Goal: Transaction & Acquisition: Book appointment/travel/reservation

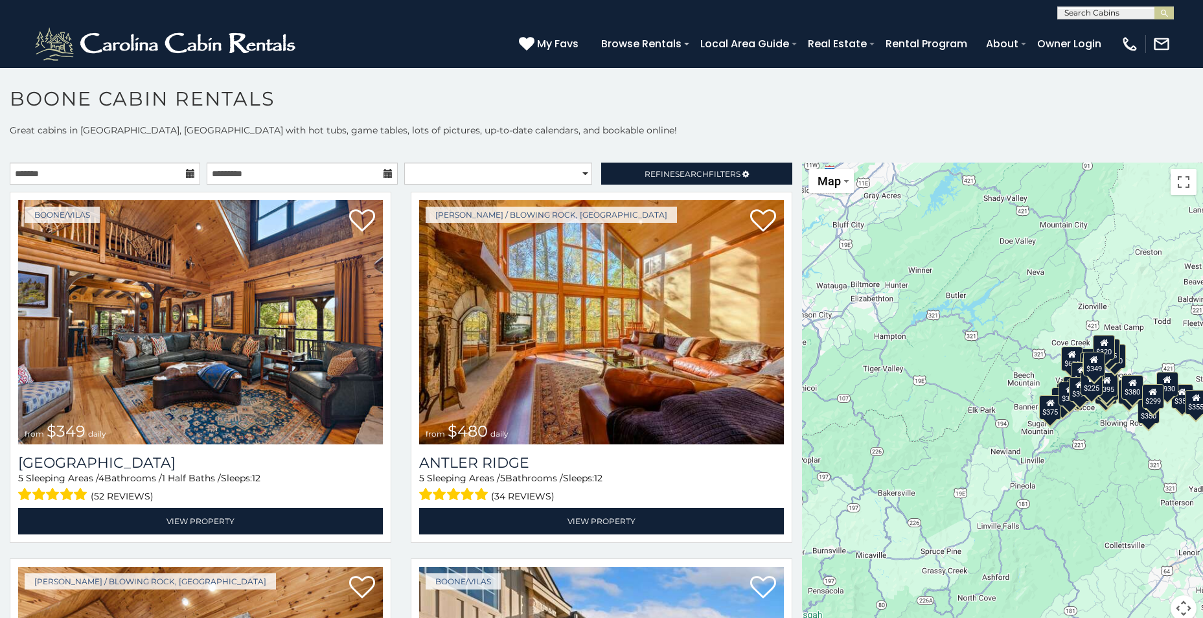
click at [188, 174] on icon at bounding box center [190, 173] width 9 height 9
click at [188, 169] on icon at bounding box center [190, 173] width 9 height 9
click at [190, 169] on icon at bounding box center [190, 173] width 9 height 9
click at [170, 171] on input "text" at bounding box center [105, 174] width 190 height 22
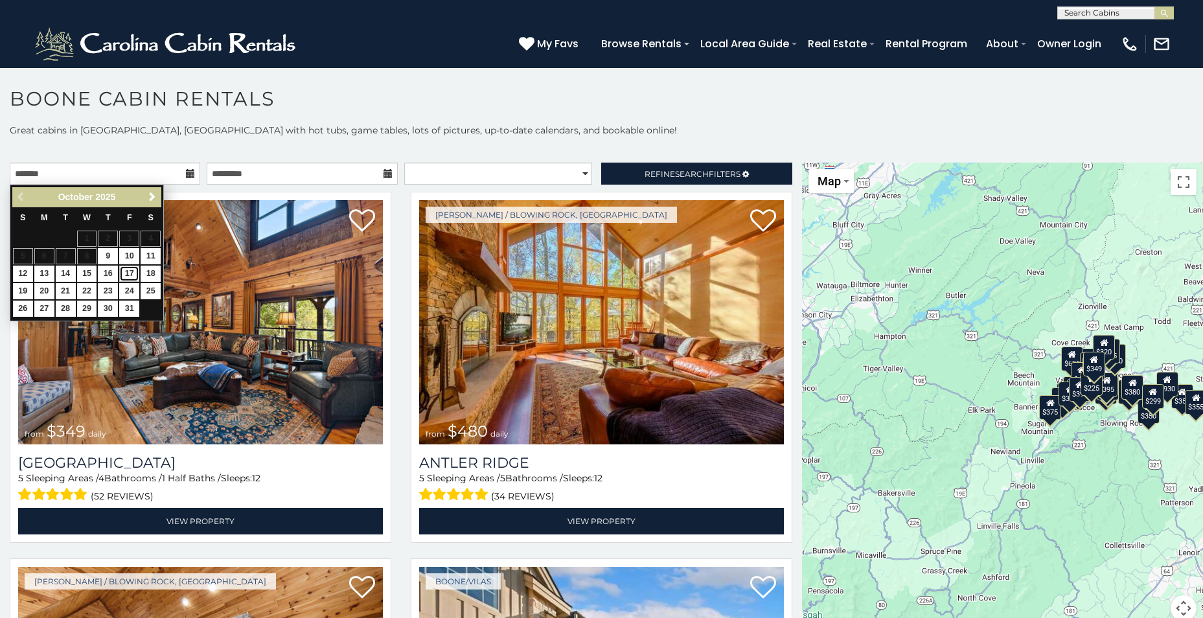
click at [128, 269] on link "17" at bounding box center [129, 274] width 20 height 16
type input "**********"
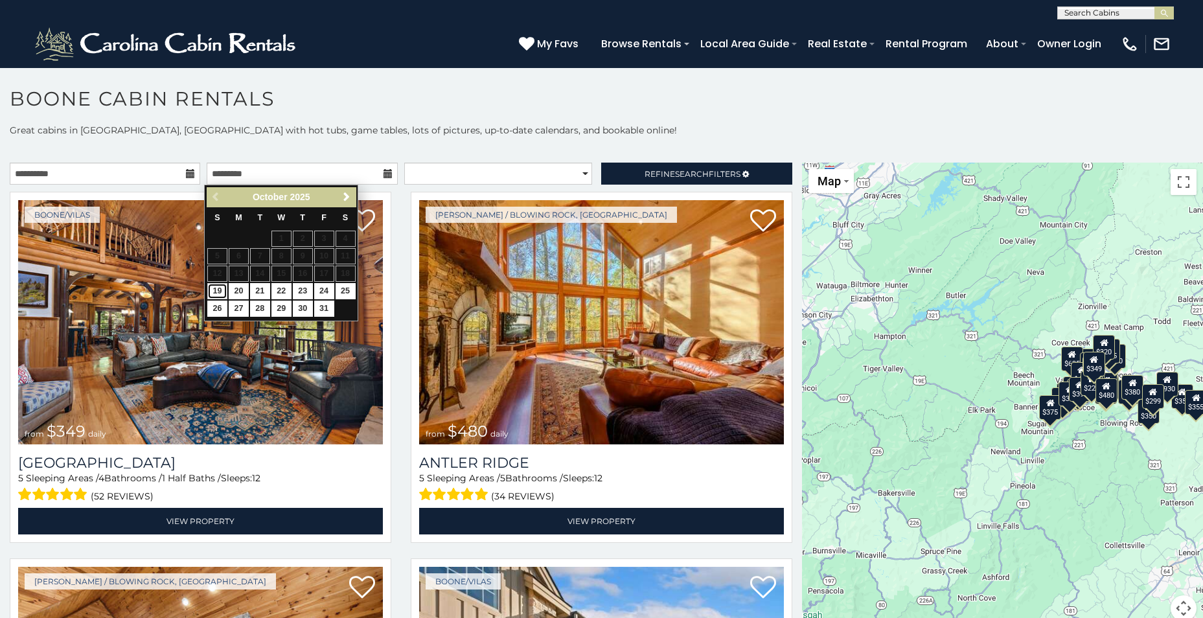
click at [215, 289] on link "19" at bounding box center [217, 291] width 20 height 16
type input "**********"
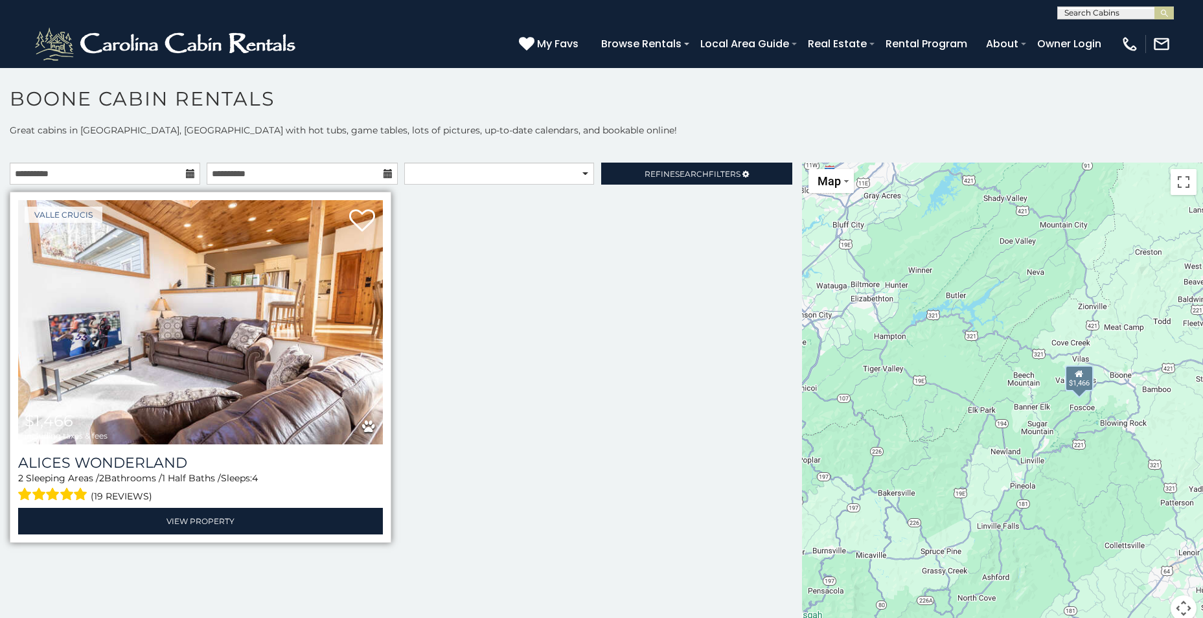
click at [115, 376] on img at bounding box center [200, 322] width 365 height 244
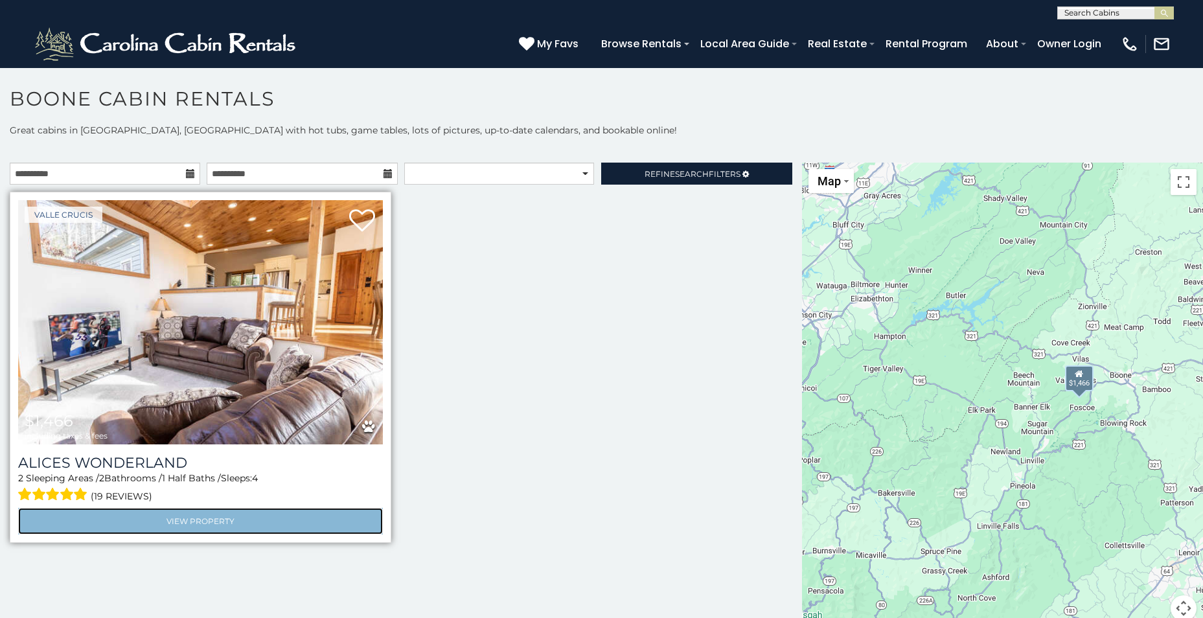
click at [216, 511] on link "View Property" at bounding box center [200, 521] width 365 height 27
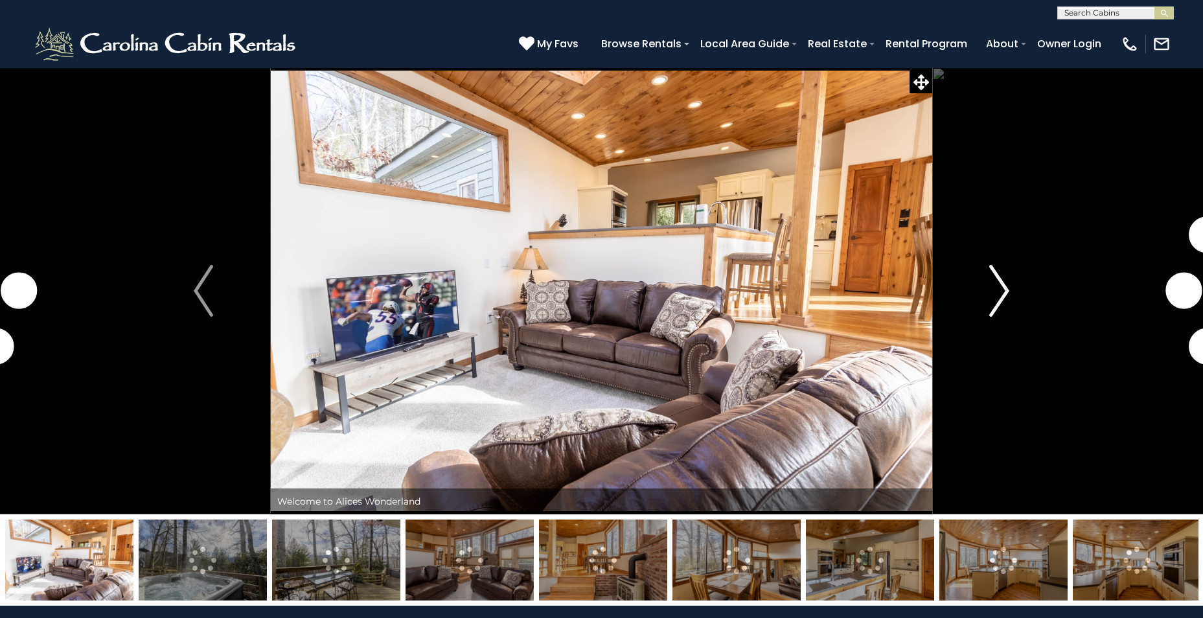
click at [1002, 298] on img "Next" at bounding box center [999, 291] width 19 height 52
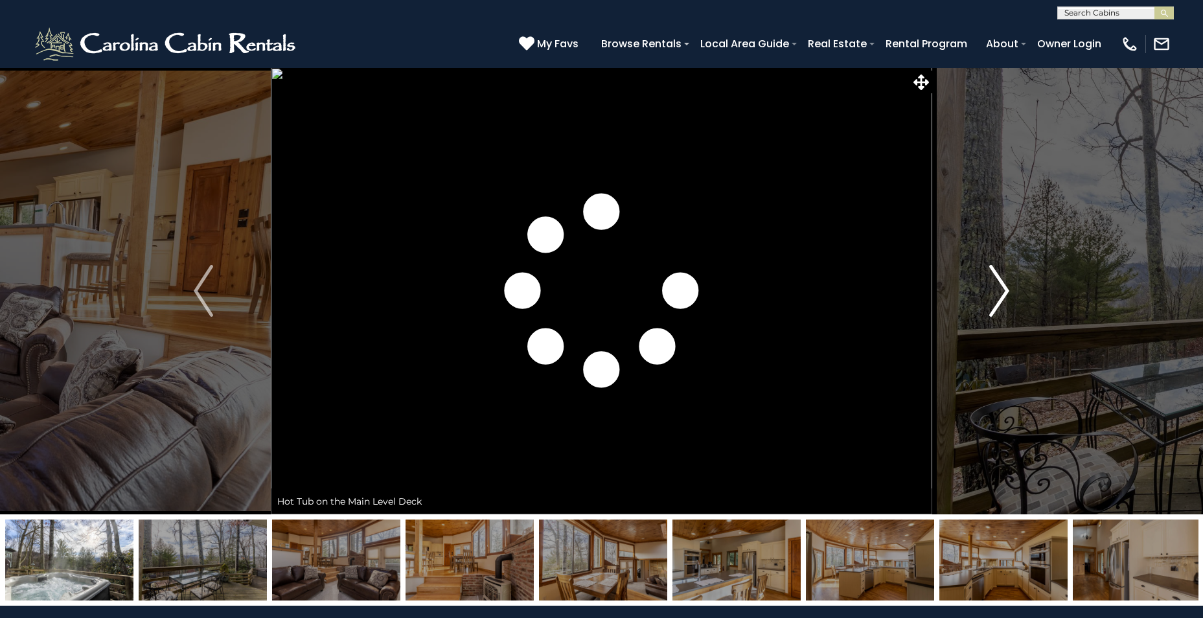
click at [1002, 298] on img "Next" at bounding box center [999, 291] width 19 height 52
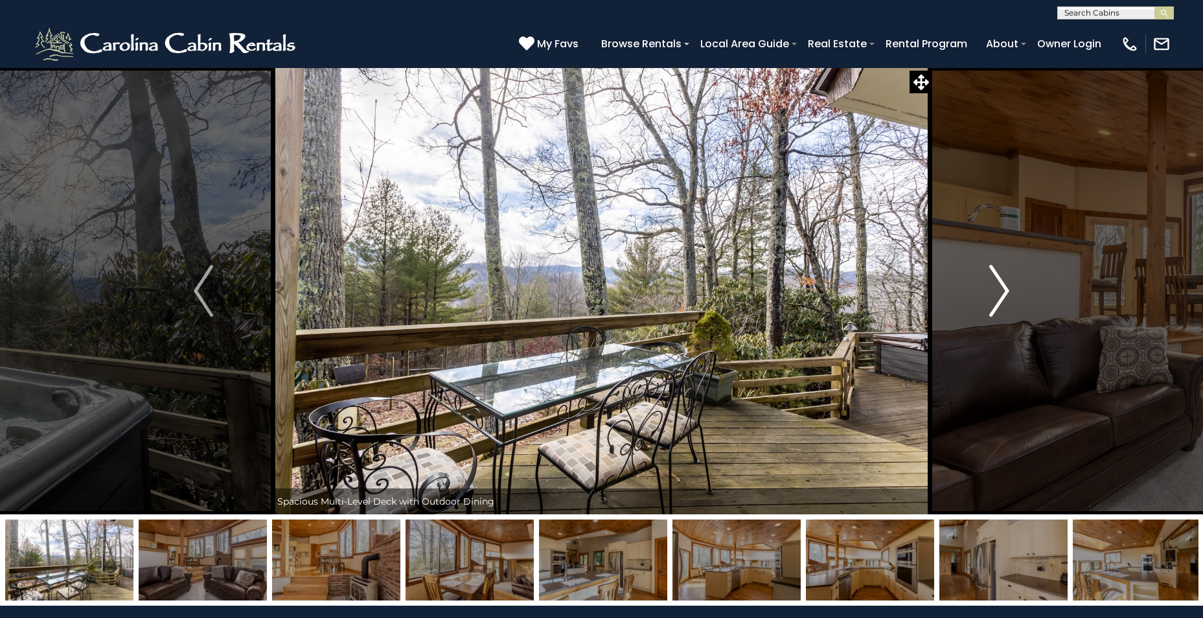
click at [1002, 298] on img "Next" at bounding box center [999, 291] width 19 height 52
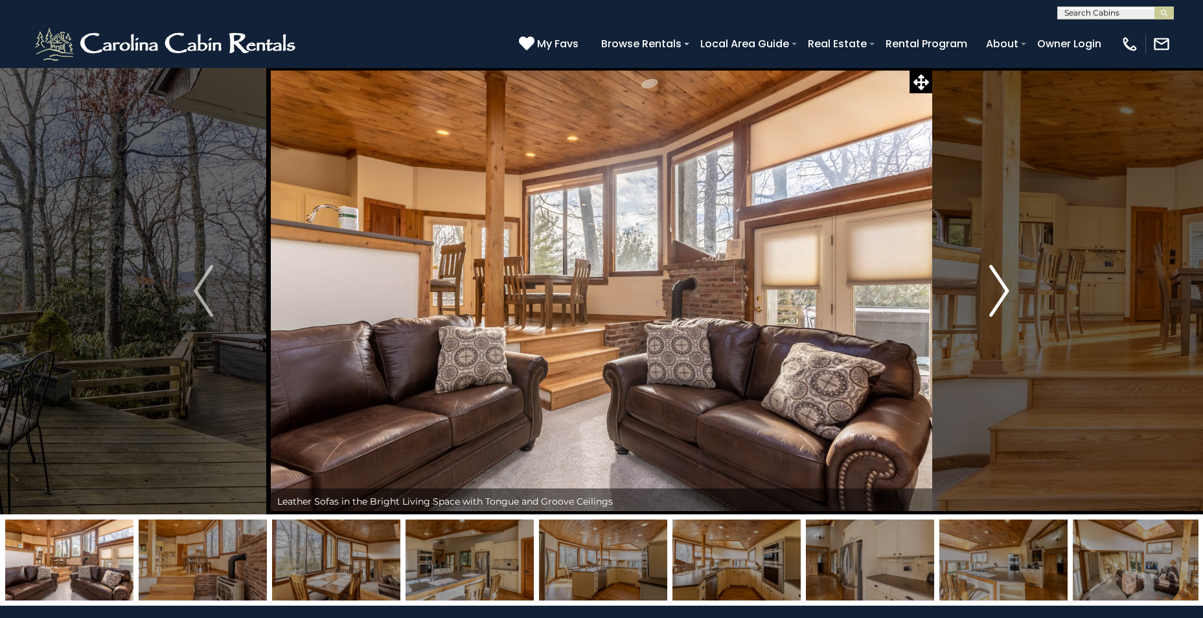
click at [1002, 298] on img "Next" at bounding box center [999, 291] width 19 height 52
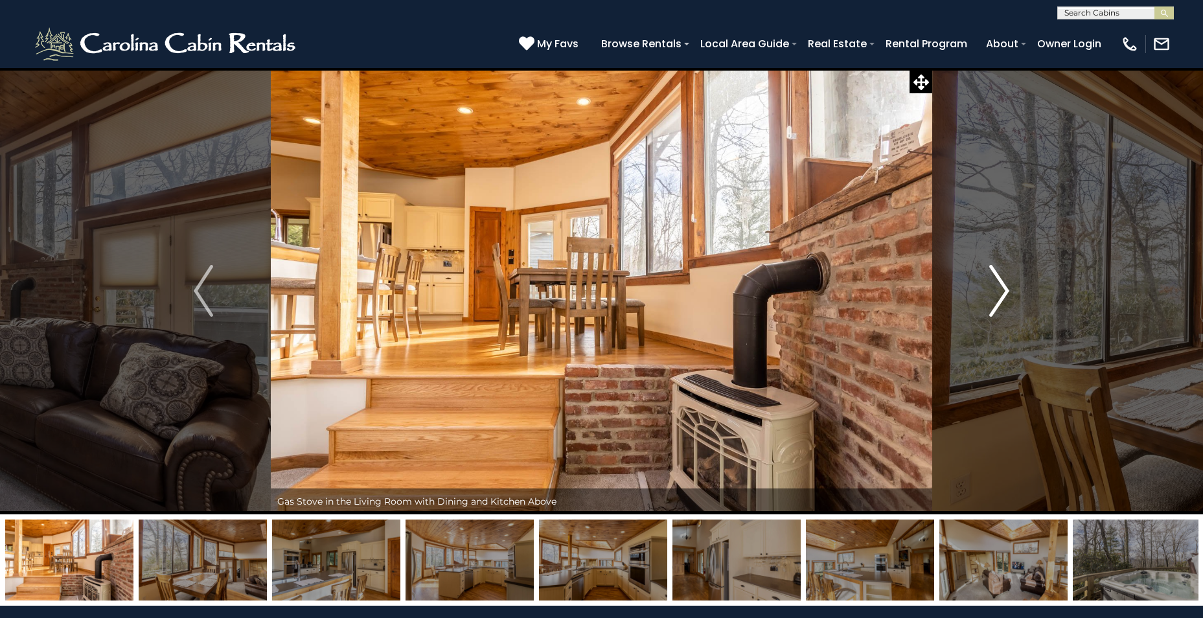
click at [1002, 298] on img "Next" at bounding box center [999, 291] width 19 height 52
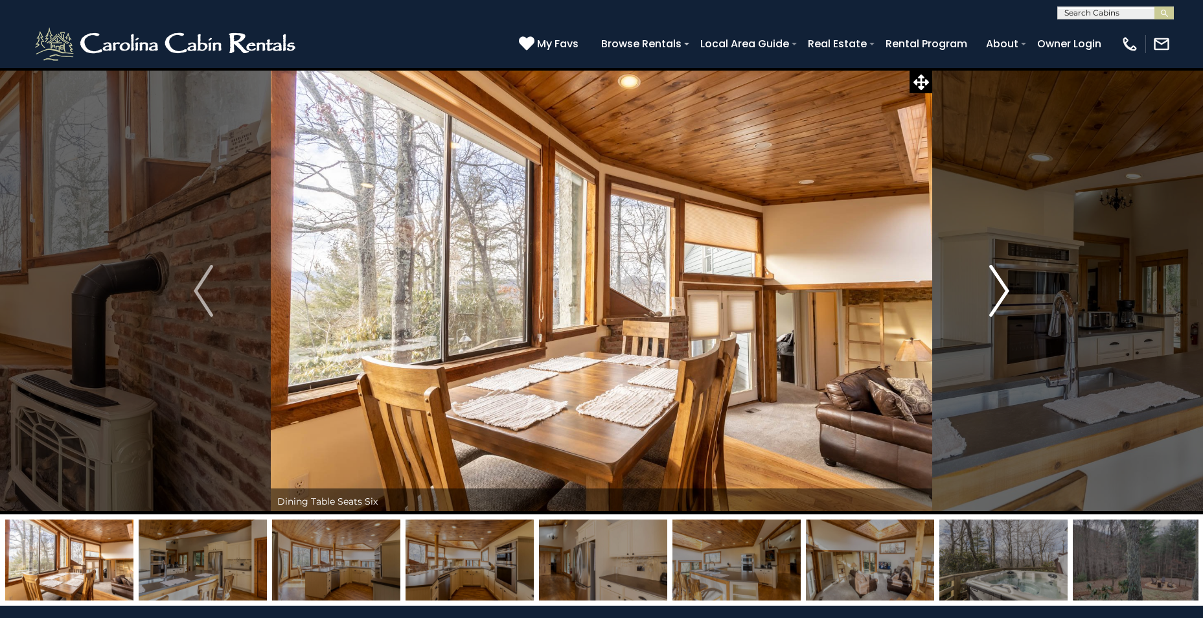
click at [1002, 298] on img "Next" at bounding box center [999, 291] width 19 height 52
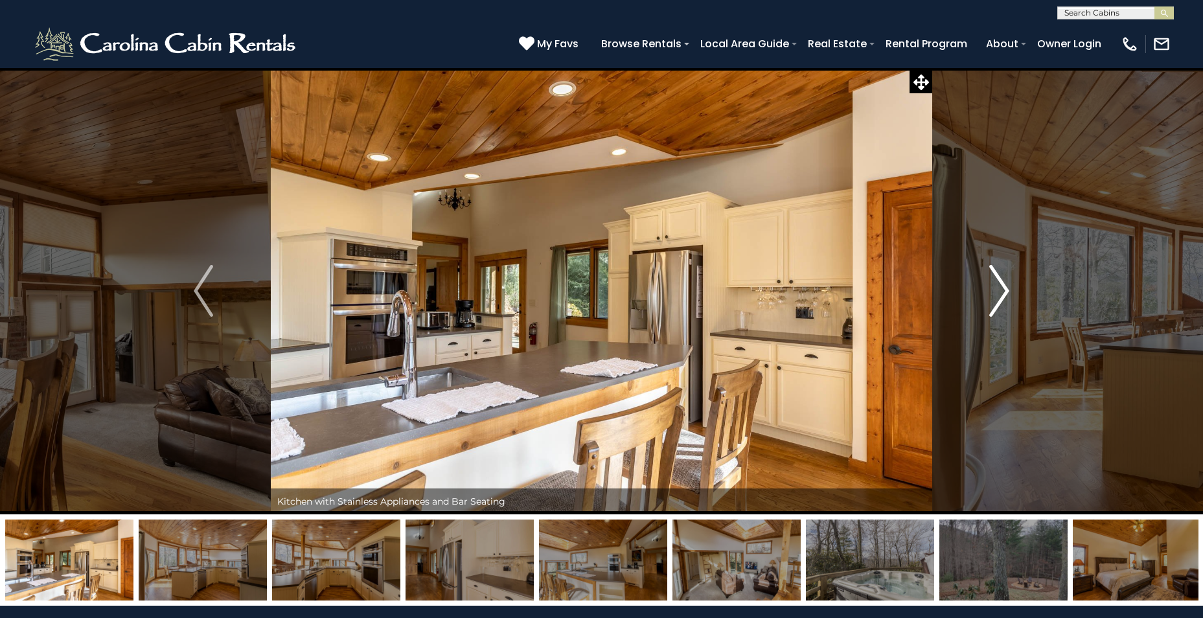
click at [1002, 298] on img "Next" at bounding box center [999, 291] width 19 height 52
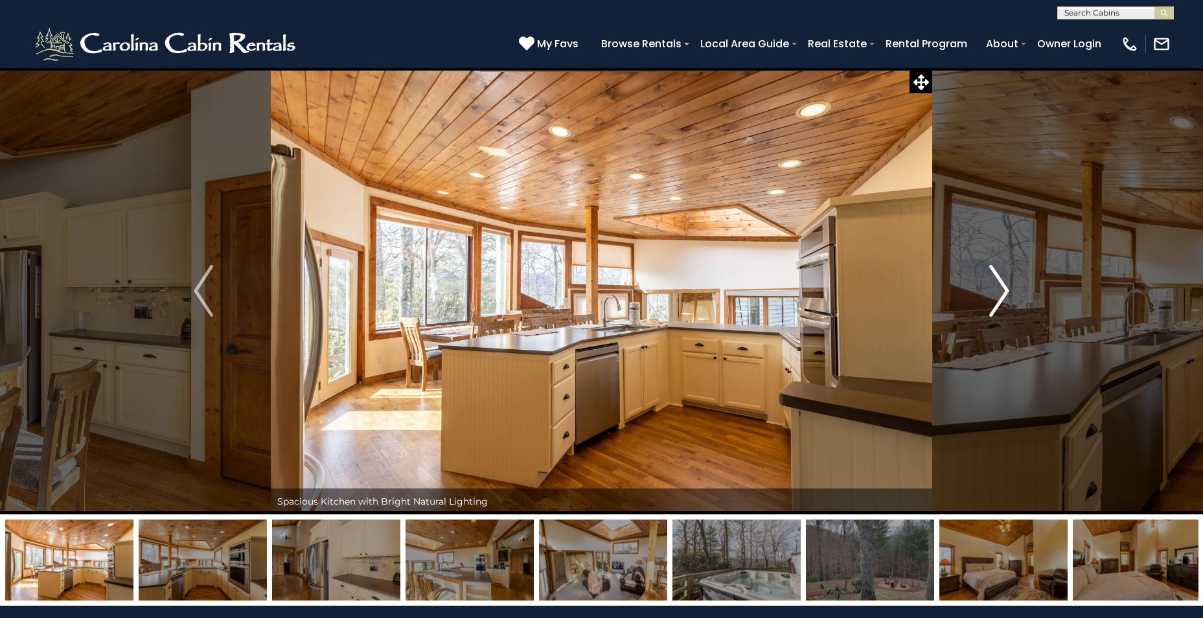
click at [1002, 298] on img "Next" at bounding box center [999, 291] width 19 height 52
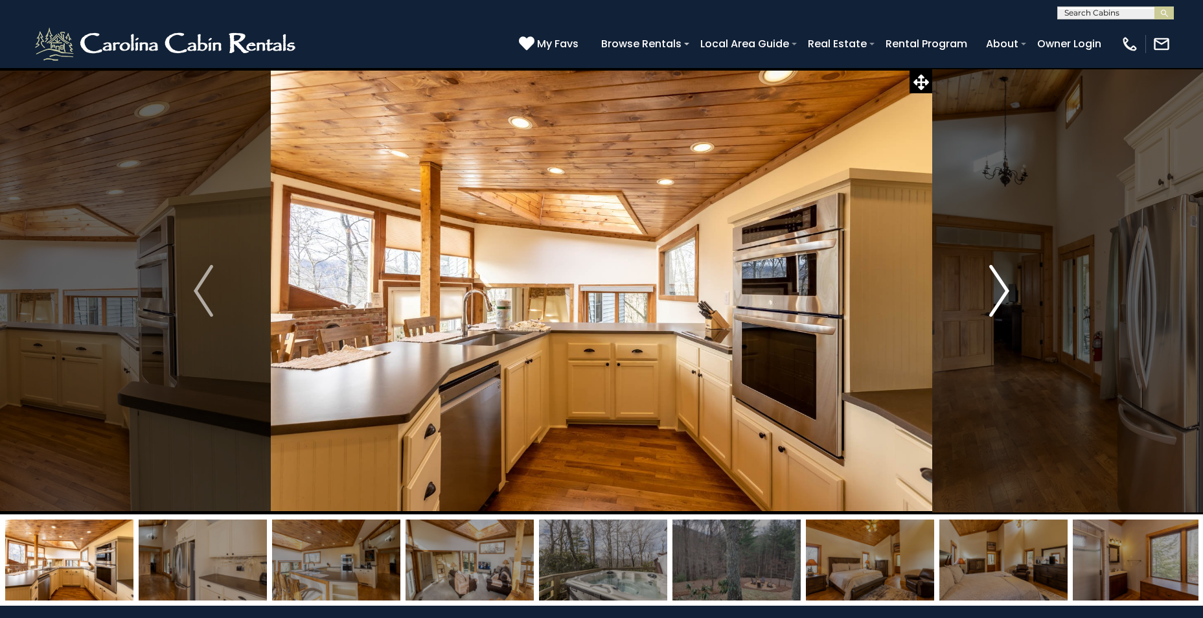
click at [1002, 298] on img "Next" at bounding box center [999, 291] width 19 height 52
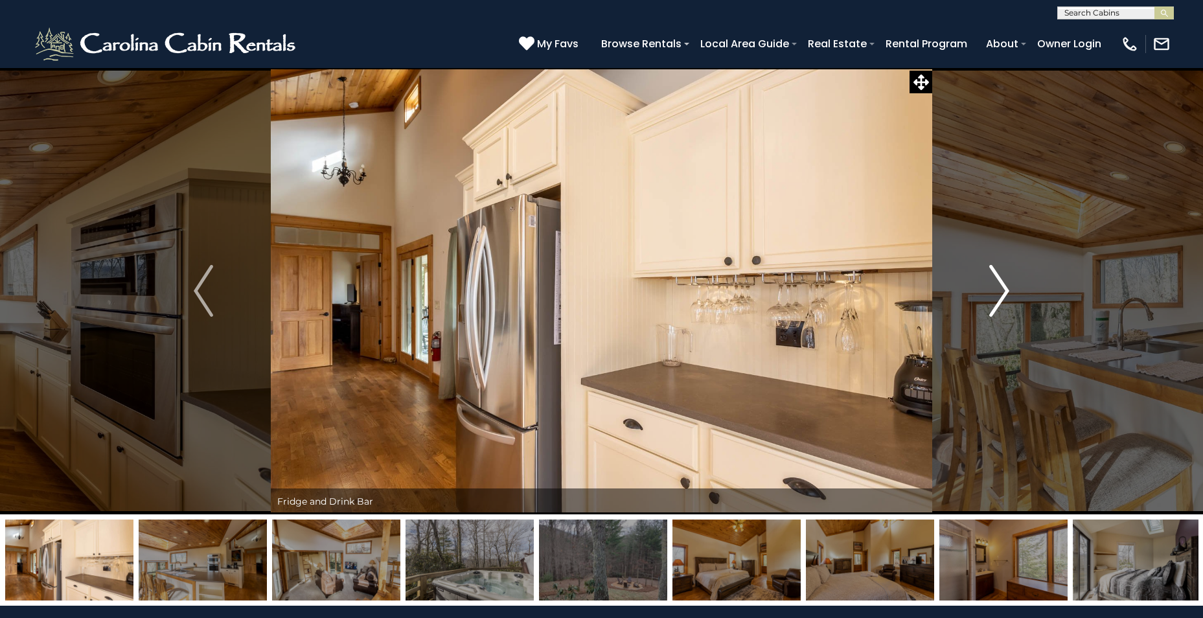
click at [1002, 298] on img "Next" at bounding box center [999, 291] width 19 height 52
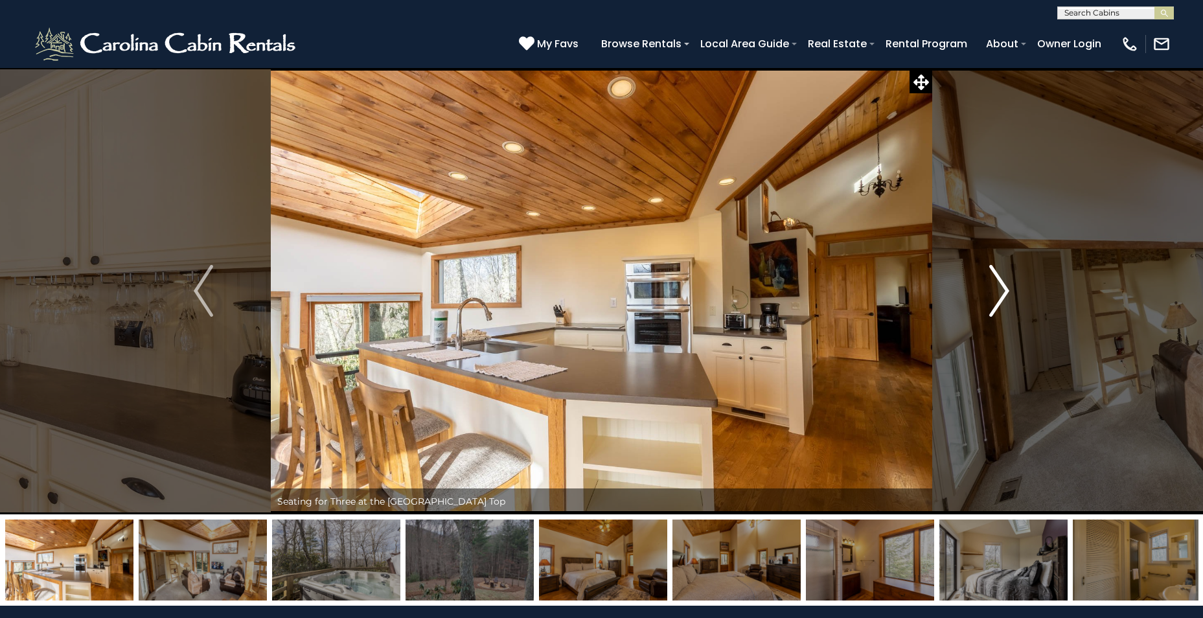
click at [1002, 298] on img "Next" at bounding box center [999, 291] width 19 height 52
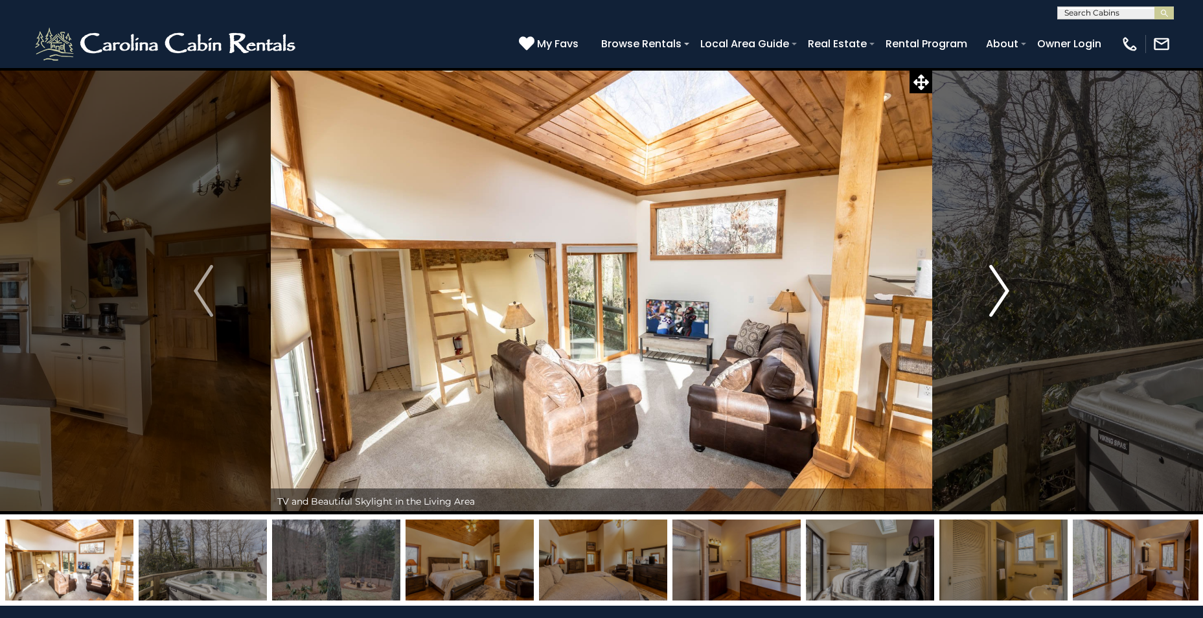
click at [1002, 298] on img "Next" at bounding box center [999, 291] width 19 height 52
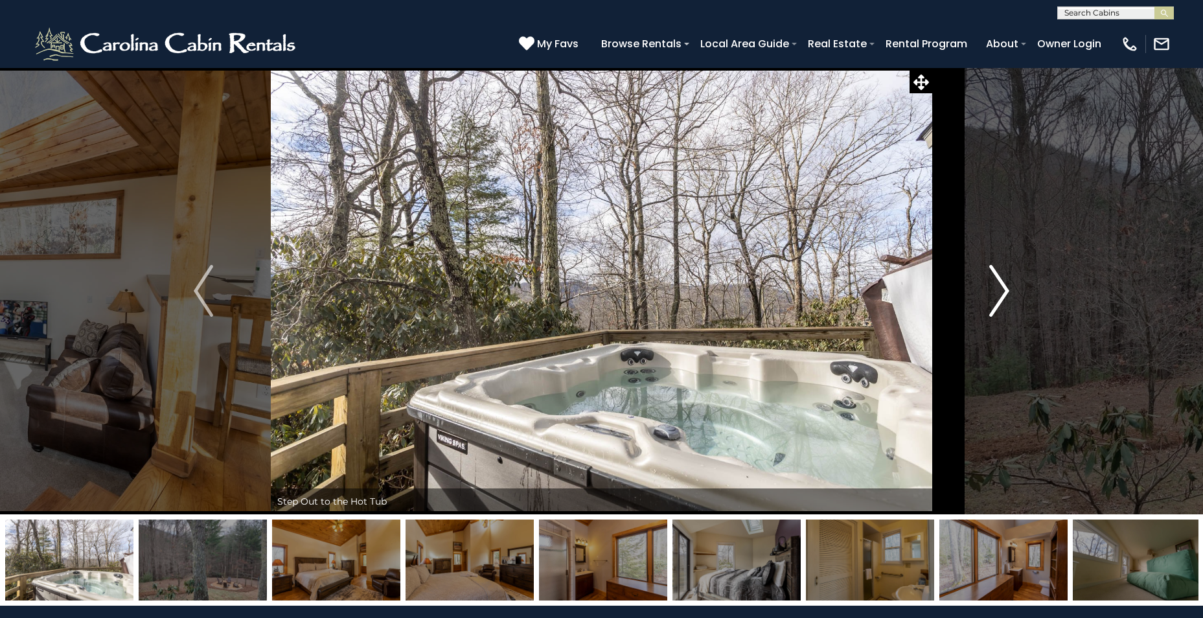
click at [1002, 298] on img "Next" at bounding box center [999, 291] width 19 height 52
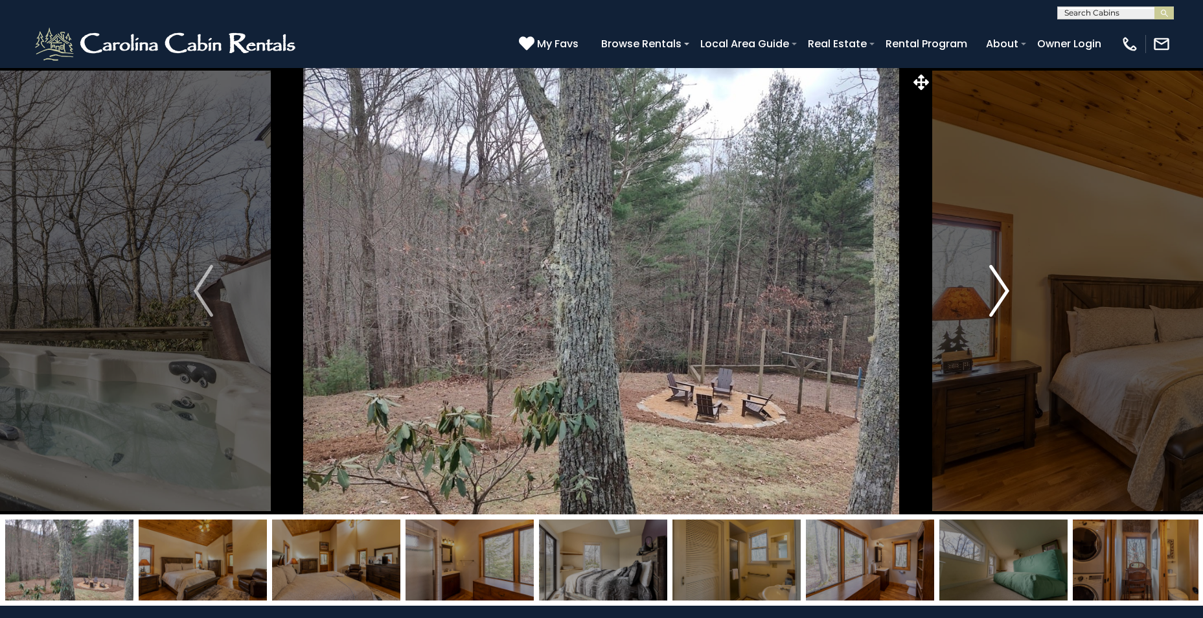
click at [1002, 298] on img "Next" at bounding box center [999, 291] width 19 height 52
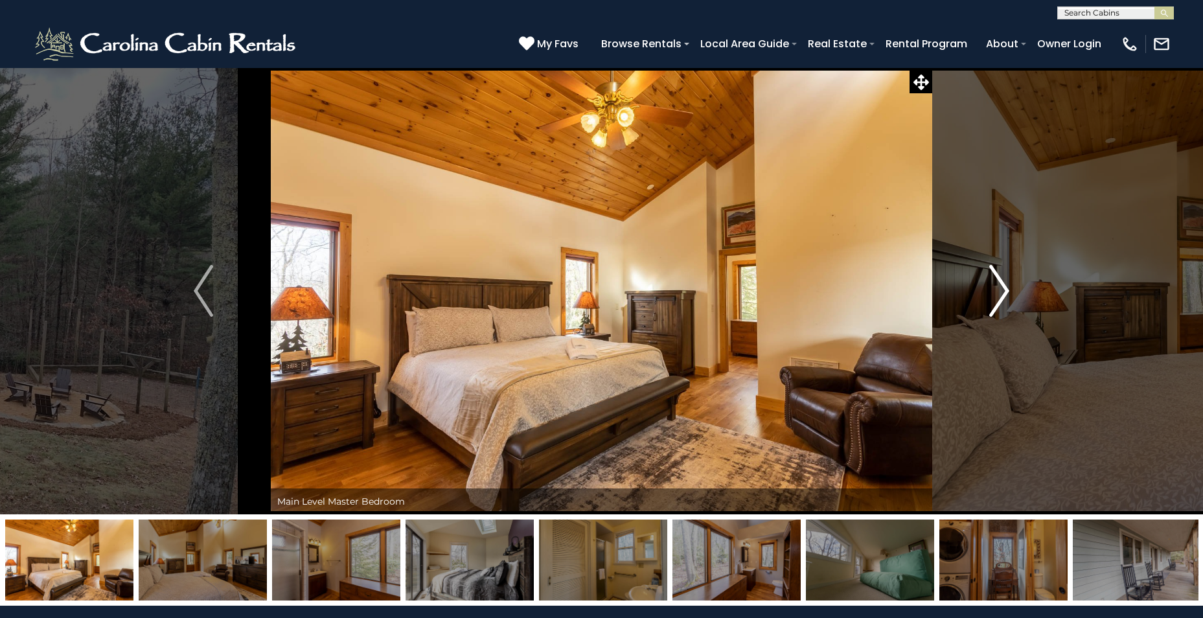
click at [1002, 298] on img "Next" at bounding box center [999, 291] width 19 height 52
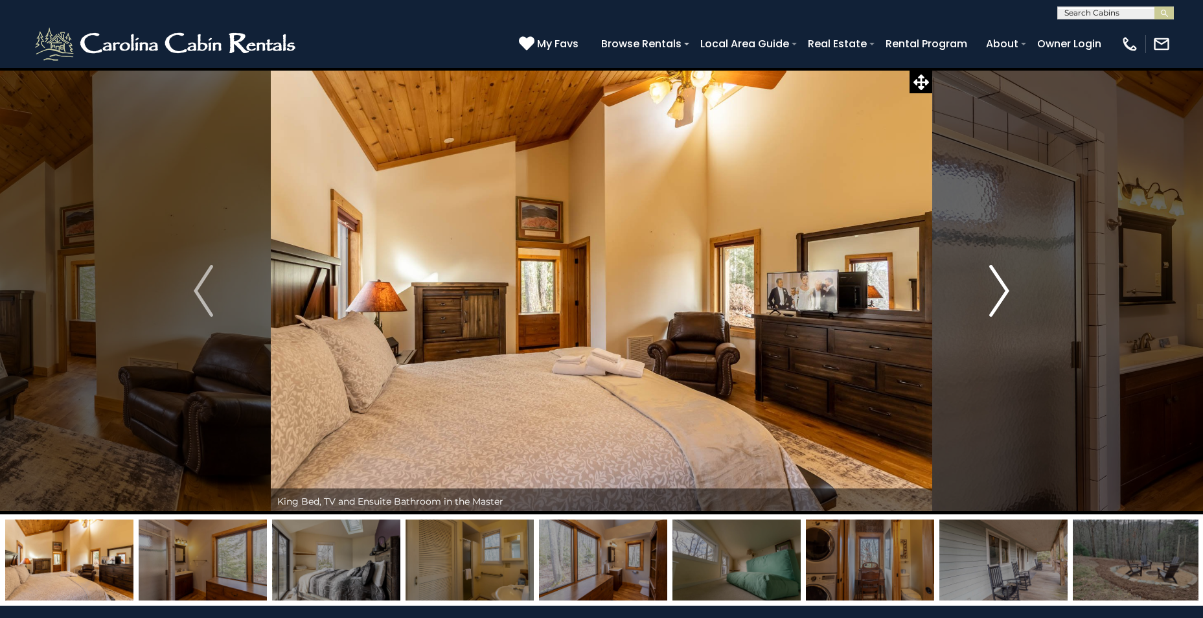
click at [1002, 298] on img "Next" at bounding box center [999, 291] width 19 height 52
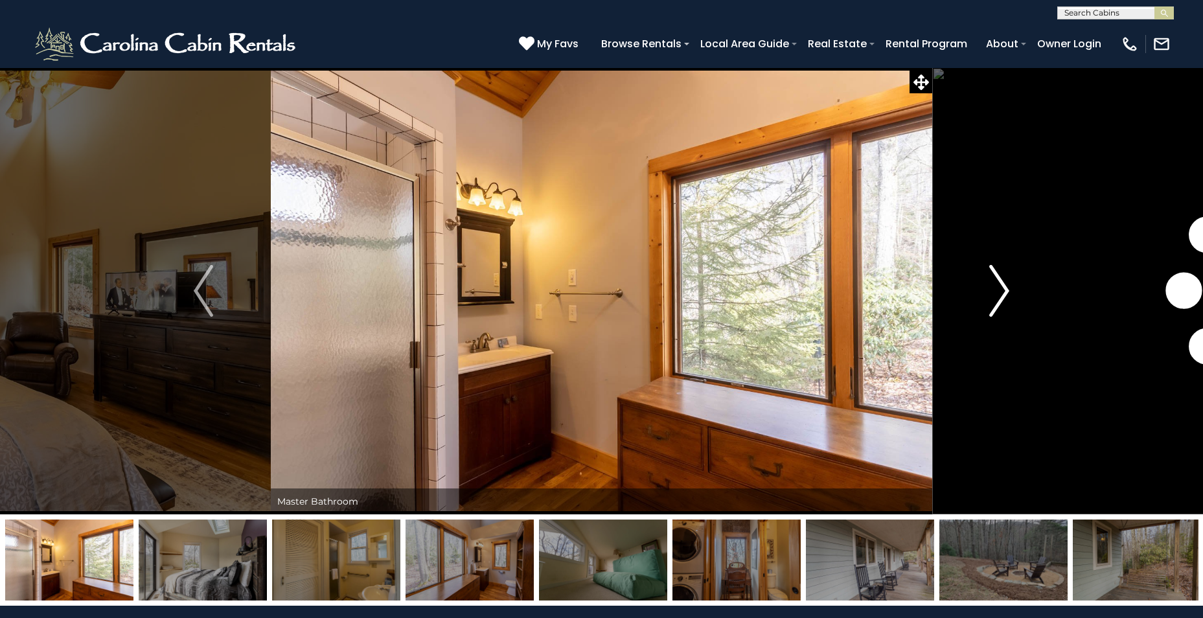
click at [1002, 298] on img "Next" at bounding box center [999, 291] width 19 height 52
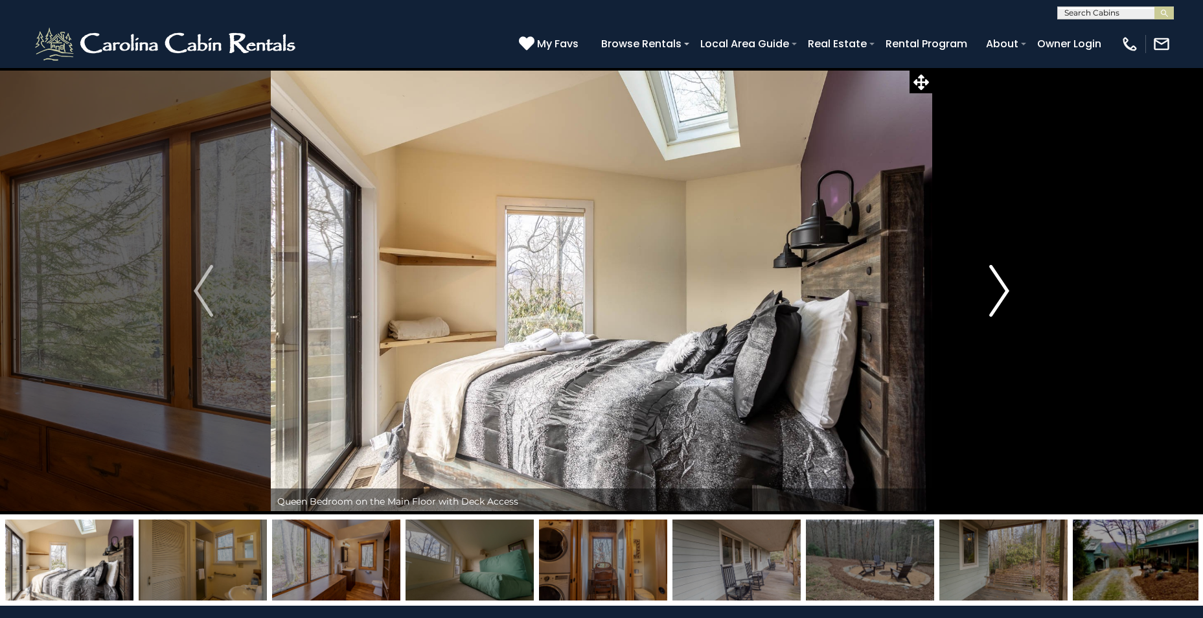
click at [1002, 298] on img "Next" at bounding box center [999, 291] width 19 height 52
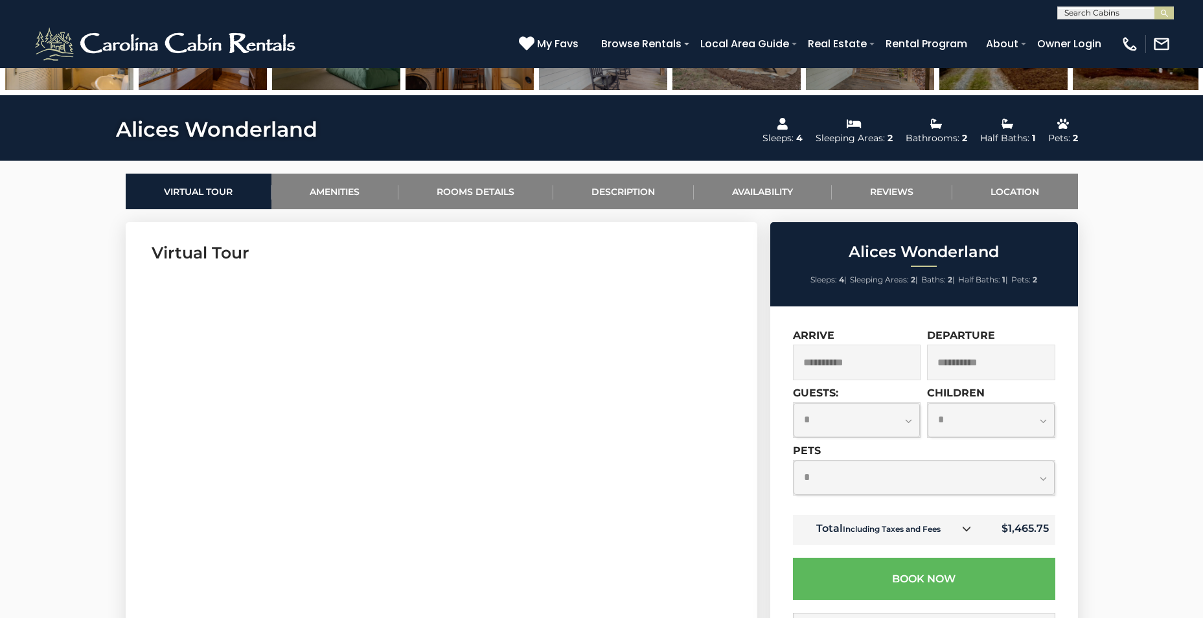
scroll to position [518, 0]
